Goal: Check status: Check status

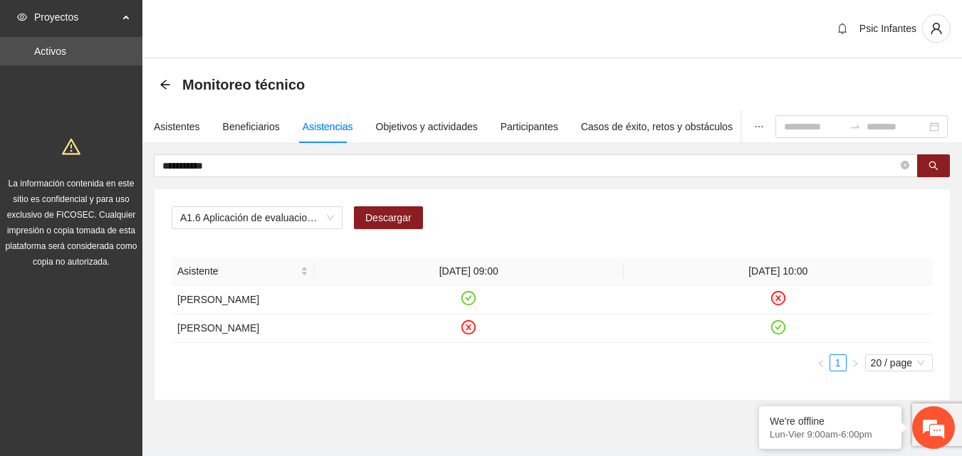
click at [165, 84] on icon "arrow-left" at bounding box center [165, 84] width 11 height 11
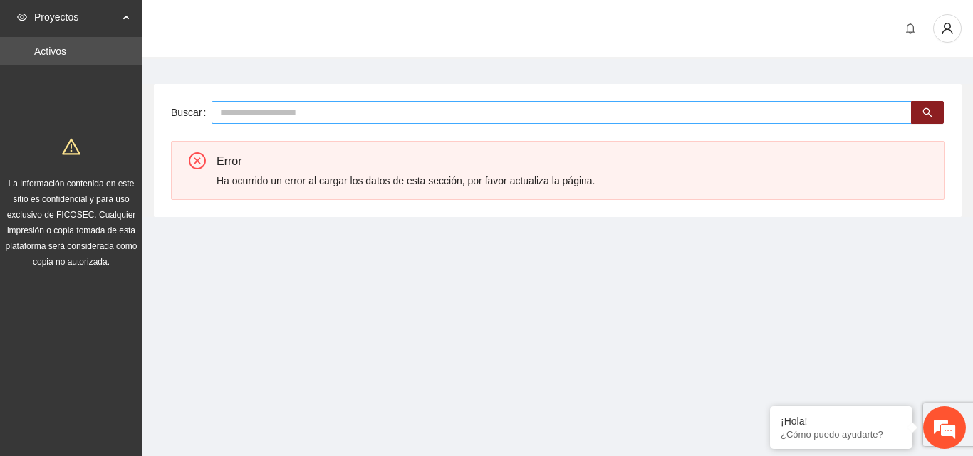
click at [234, 115] on input "text" at bounding box center [561, 112] width 700 height 23
click at [127, 16] on div "Proyectos" at bounding box center [71, 17] width 142 height 28
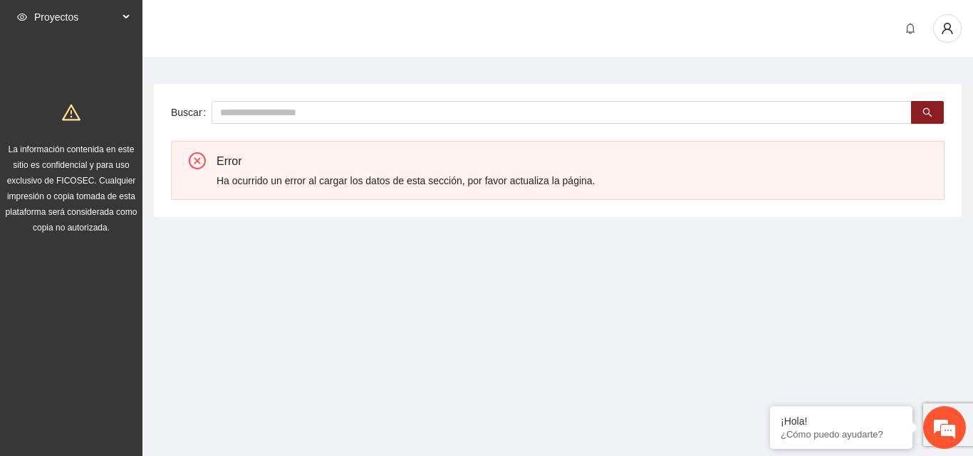
click at [127, 9] on div "Proyectos" at bounding box center [71, 17] width 142 height 28
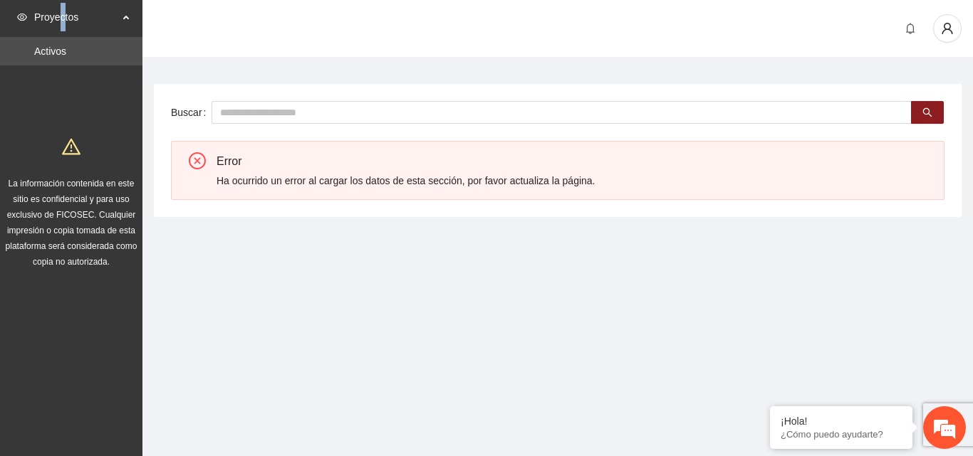
drag, startPoint x: 57, startPoint y: 4, endPoint x: 63, endPoint y: 10, distance: 9.1
click at [63, 10] on span "Proyectos" at bounding box center [76, 17] width 84 height 28
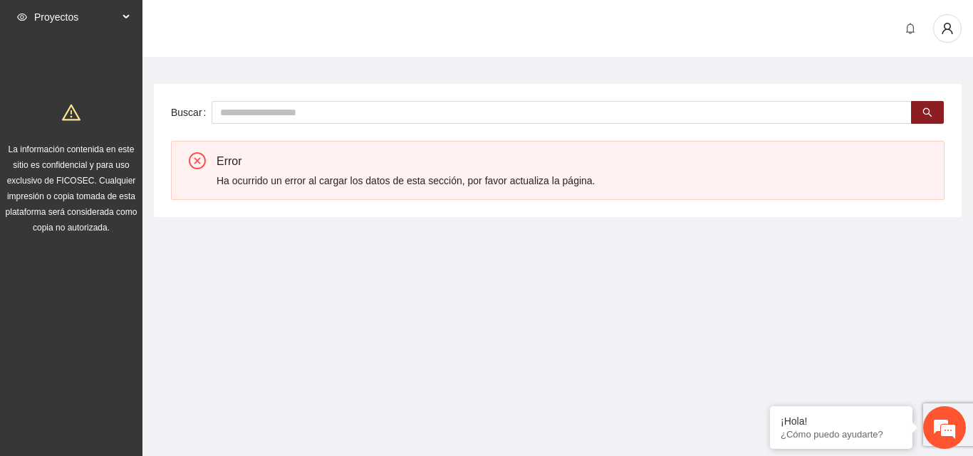
click at [75, 58] on div "Proyectos Activos La información contenida en este sitio es confidencial y para…" at bounding box center [71, 124] width 142 height 248
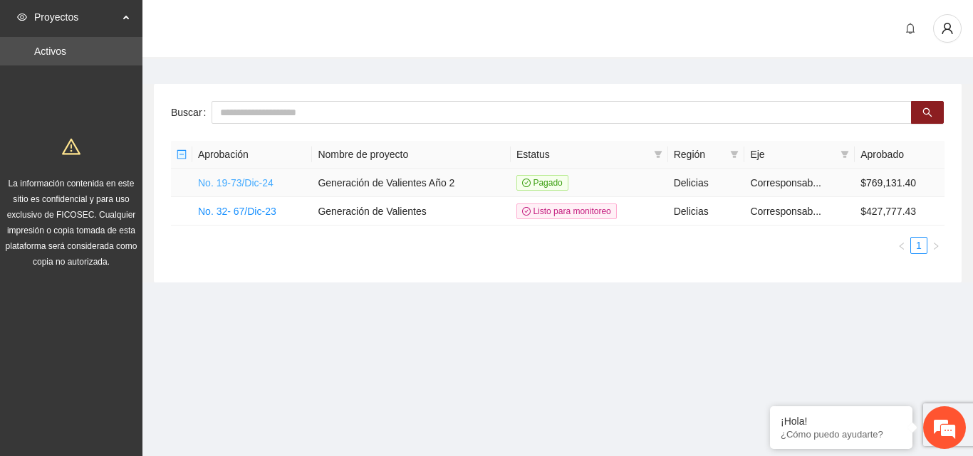
click at [253, 179] on link "No. 19-73/Dic-24" at bounding box center [235, 182] width 75 height 11
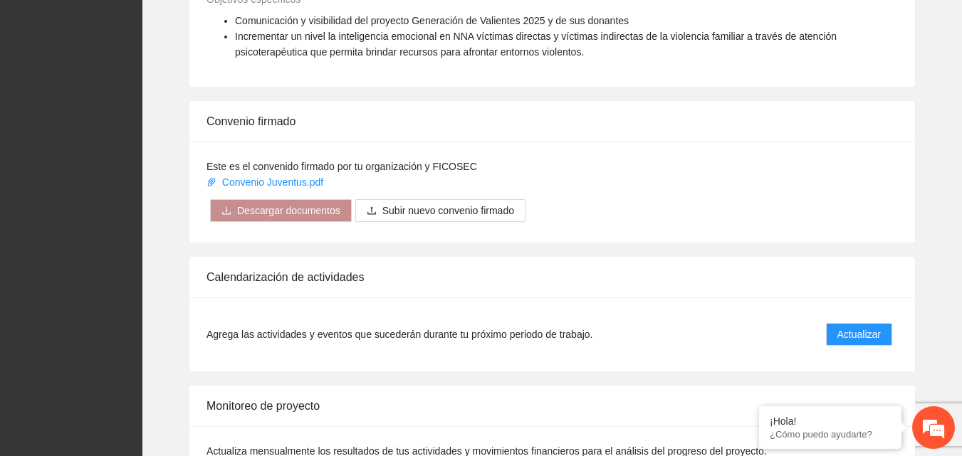
scroll to position [1068, 0]
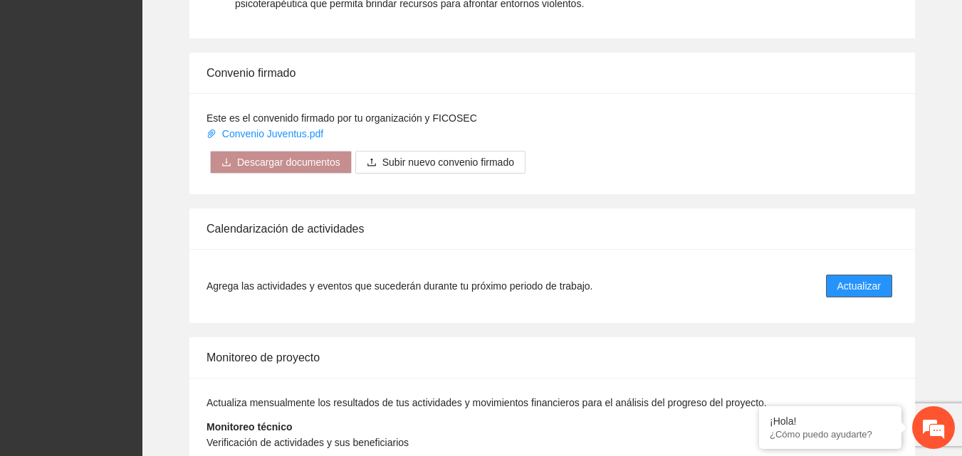
click at [860, 288] on span "Actualizar" at bounding box center [858, 286] width 43 height 16
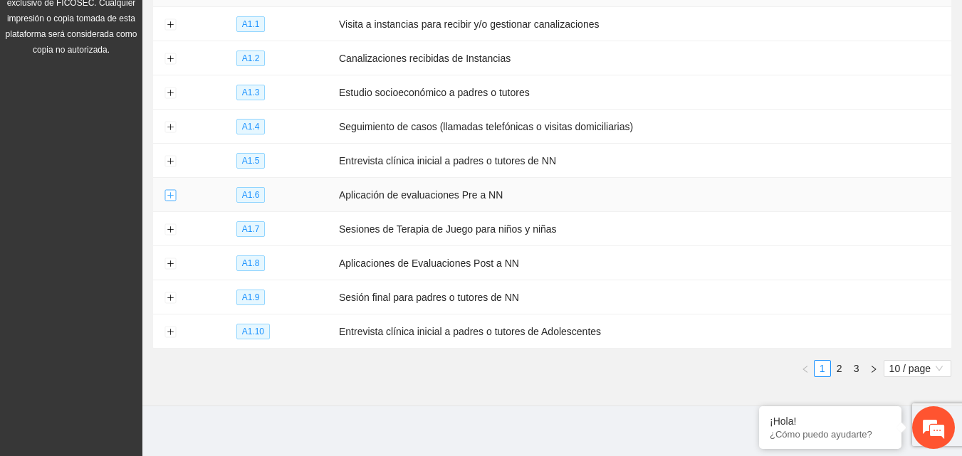
click at [171, 194] on button "Expand row" at bounding box center [169, 195] width 11 height 11
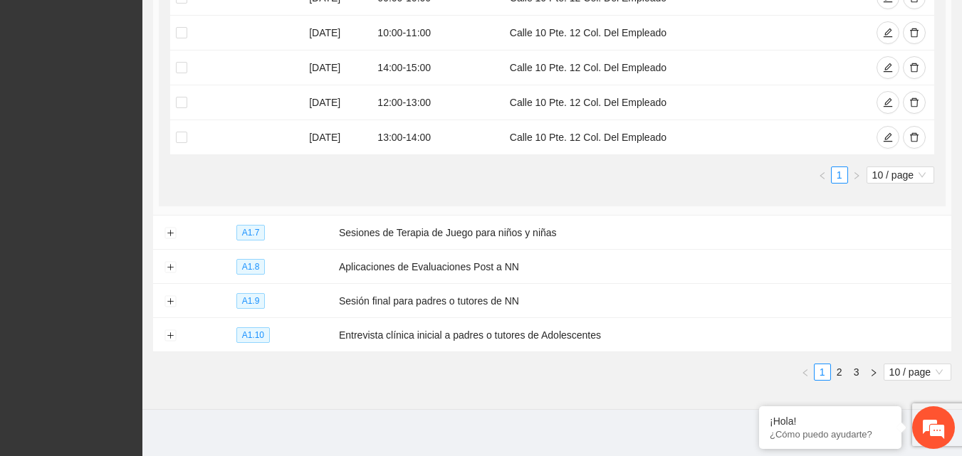
scroll to position [657, 0]
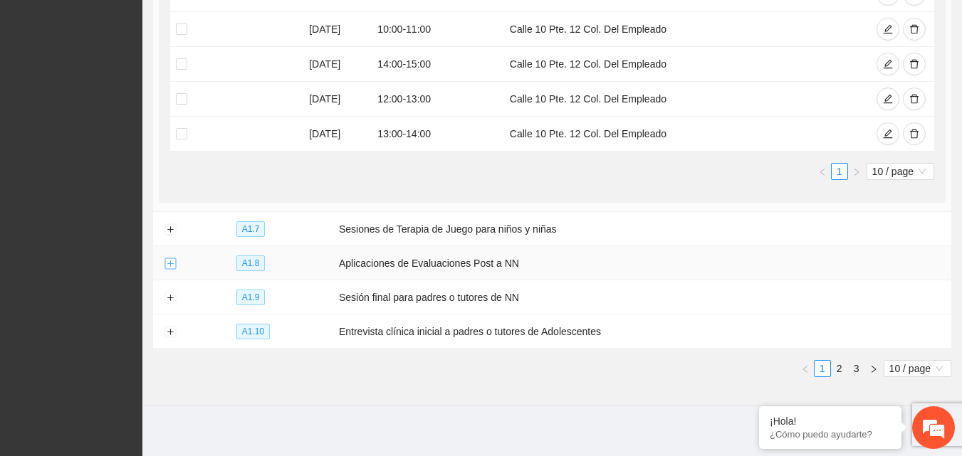
click at [167, 261] on button "Expand row" at bounding box center [169, 263] width 11 height 11
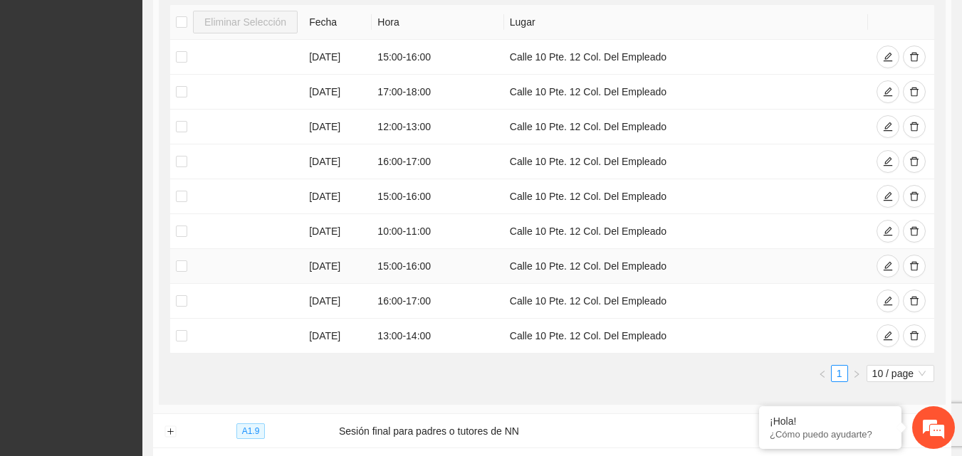
scroll to position [1013, 0]
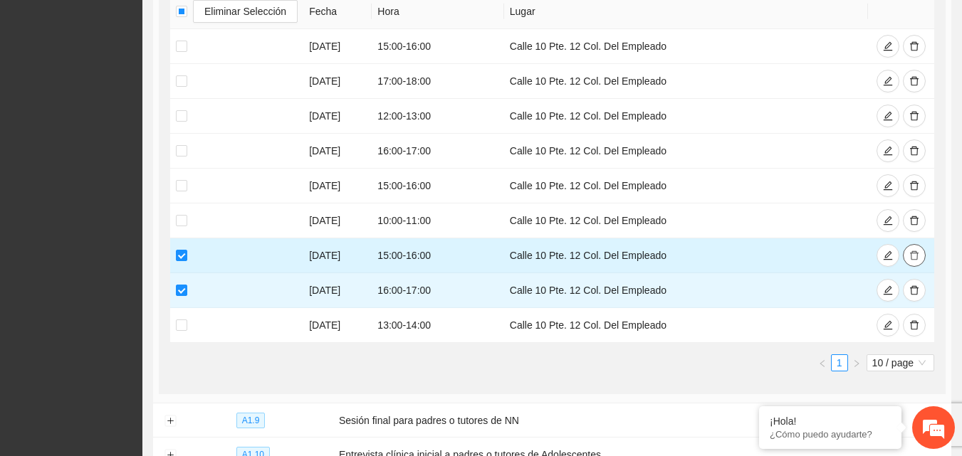
click at [916, 251] on icon "delete" at bounding box center [914, 256] width 10 height 10
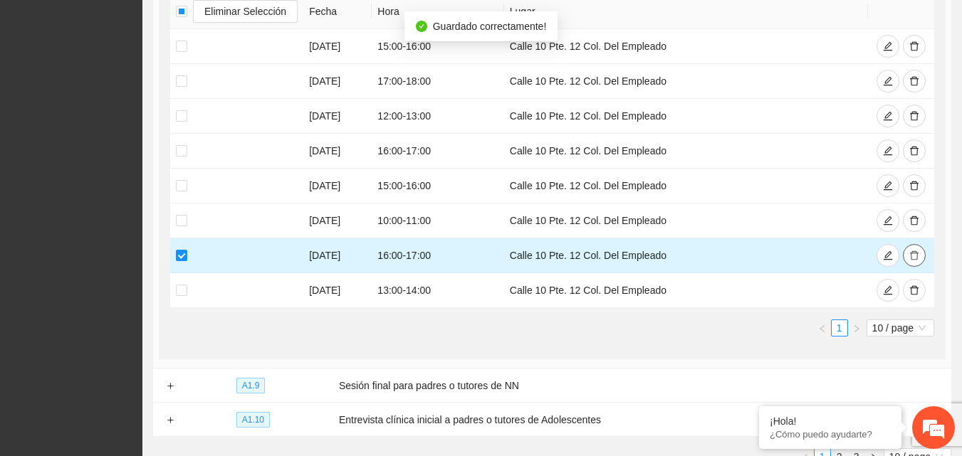
click at [911, 253] on icon "delete" at bounding box center [914, 255] width 9 height 9
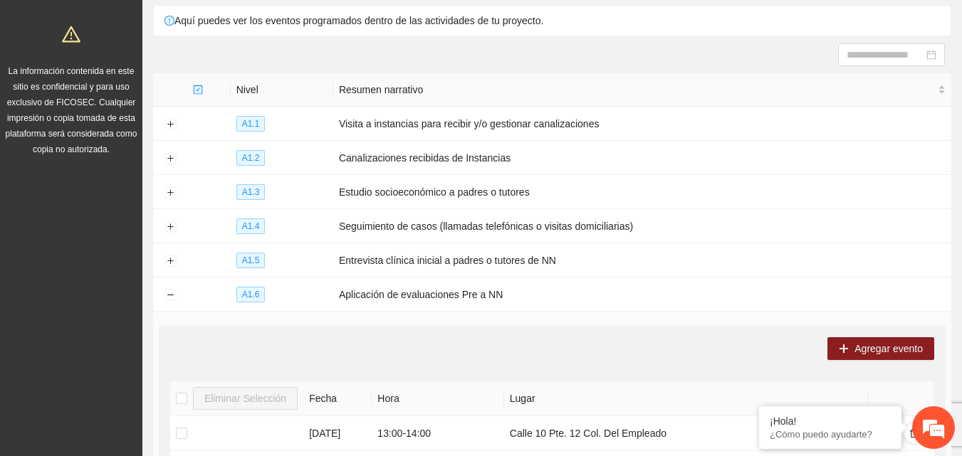
scroll to position [0, 0]
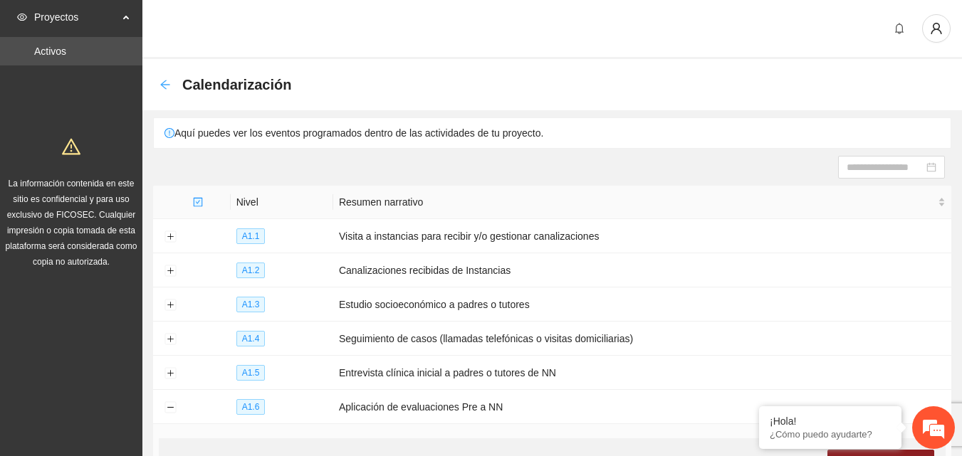
click at [165, 82] on icon "arrow-left" at bounding box center [165, 84] width 11 height 11
